Goal: Navigation & Orientation: Find specific page/section

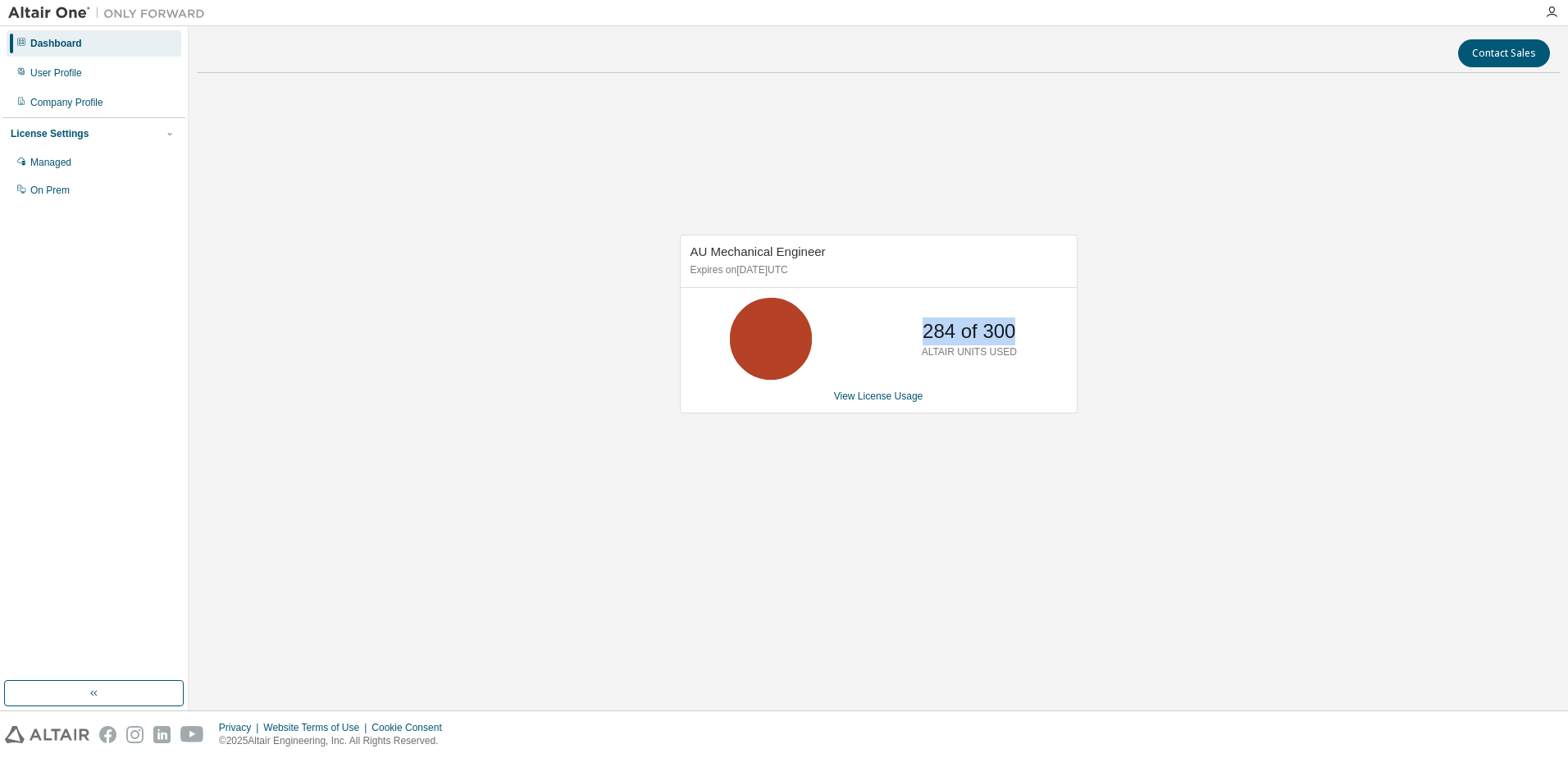
drag, startPoint x: 921, startPoint y: 332, endPoint x: 1083, endPoint y: 353, distance: 163.4
click at [1083, 353] on div "AU Mechanical Engineer Expires on January 1, 2038 UTC 284 of 300 ALTAIR UNITS U…" at bounding box center [878, 332] width 1363 height 493
click at [549, 210] on div "AU Mechanical Engineer Expires on January 1, 2038 UTC 284 of 300 ALTAIR UNITS U…" at bounding box center [878, 332] width 1363 height 493
